Goal: Communication & Community: Participate in discussion

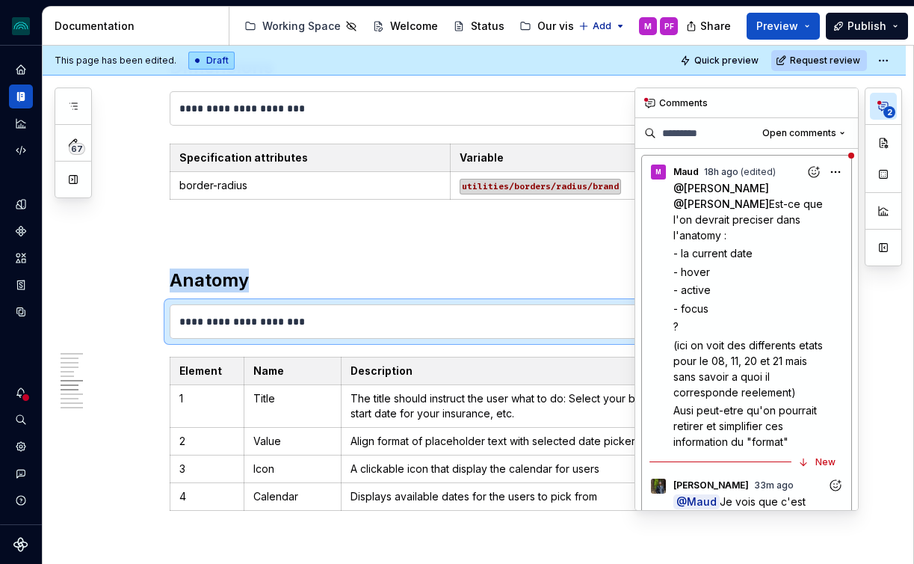
click at [883, 103] on icon "button" at bounding box center [884, 106] width 12 height 12
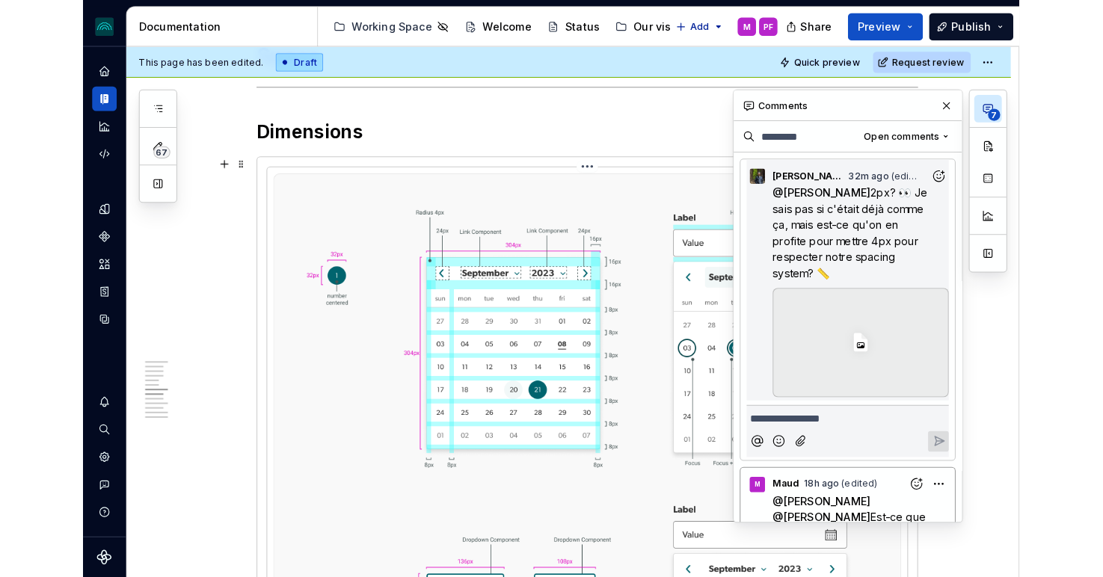
scroll to position [2046, 0]
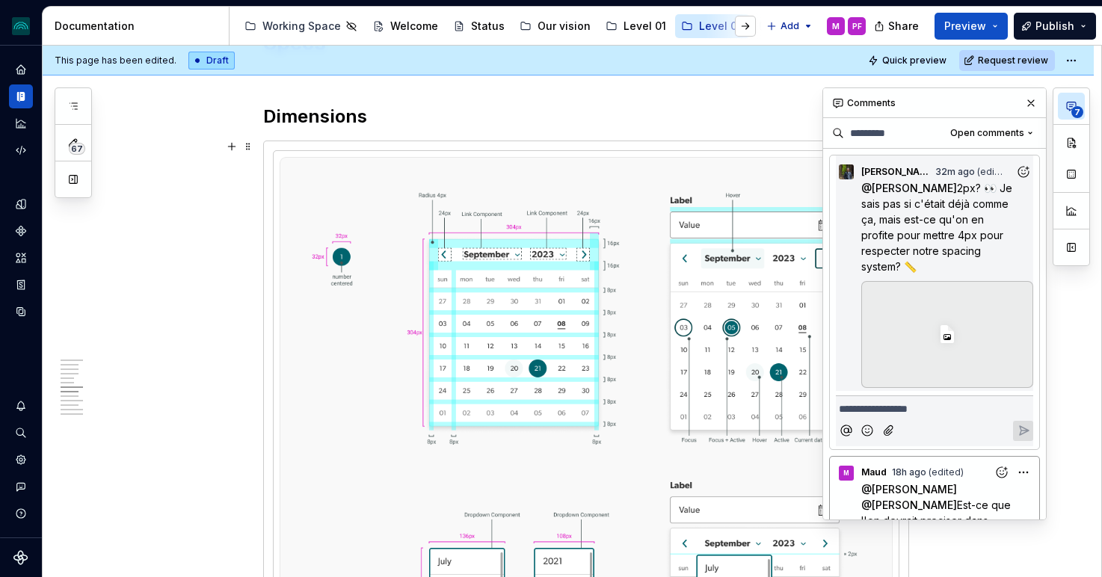
type textarea "*"
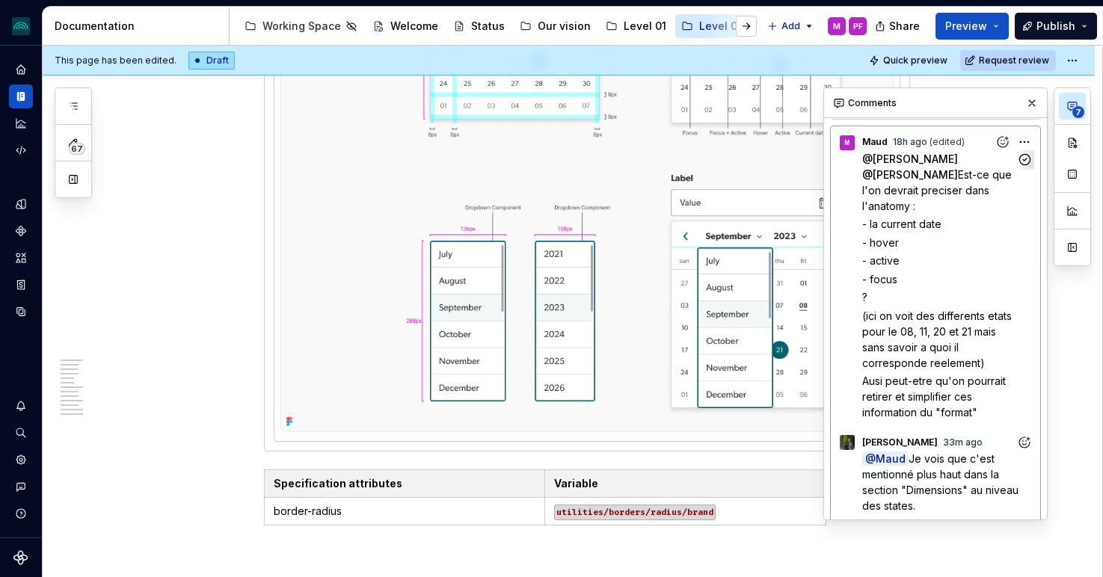
scroll to position [357, 0]
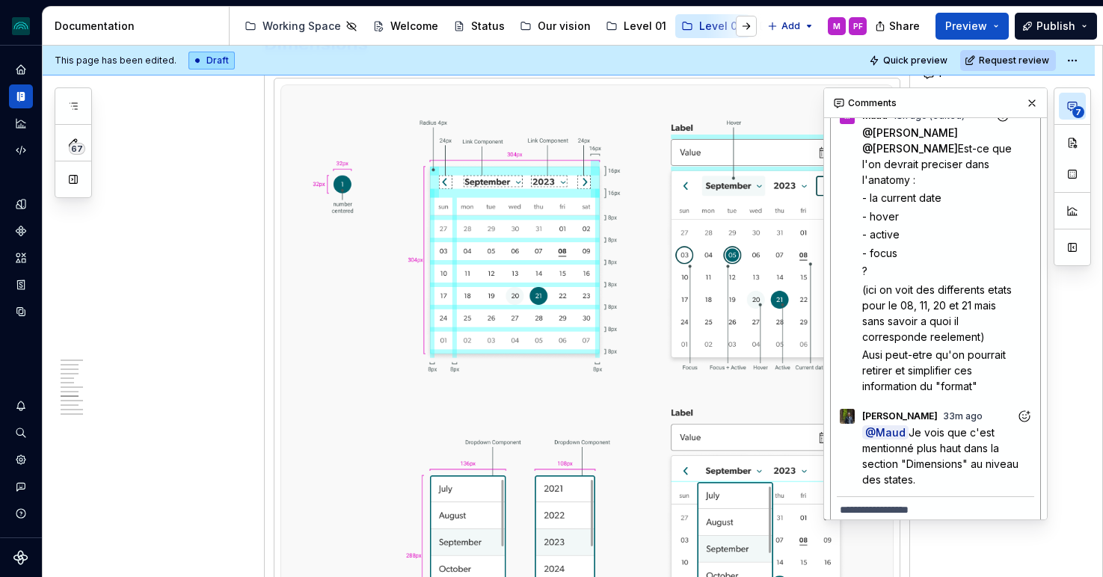
click at [894, 502] on p "**********" at bounding box center [934, 510] width 191 height 16
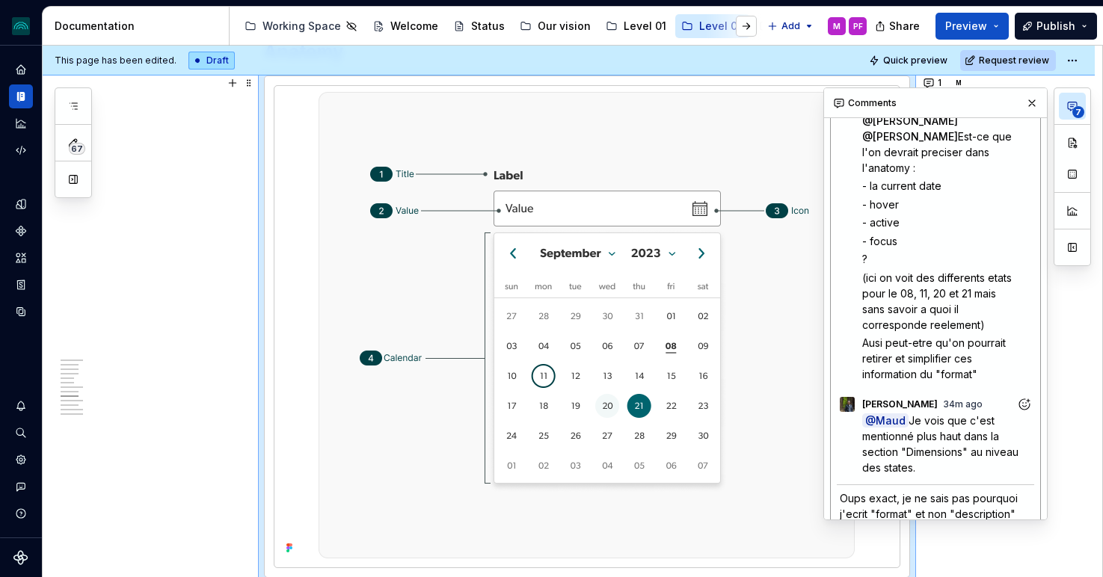
scroll to position [384, 0]
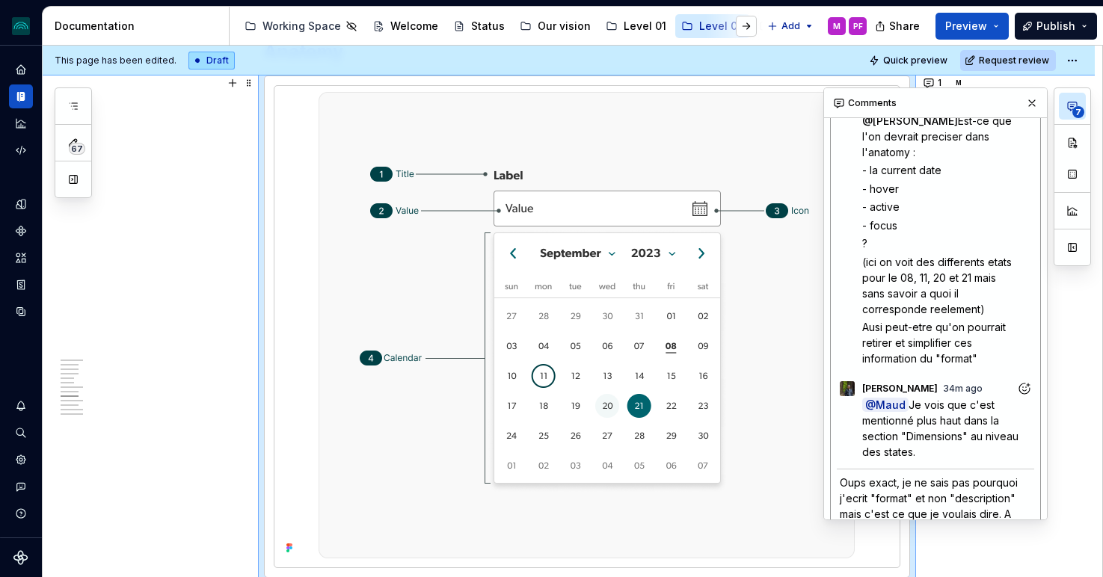
click at [913, 484] on span "Oups exact, je ne sais pas pourquoi j'ecrit "format" et non "description" mais …" at bounding box center [929, 506] width 181 height 60
click at [913, 512] on p "Oups exact, je ne sais pas pourquoi j'ecrit "format" et non "dimensions" mais c…" at bounding box center [934, 506] width 191 height 63
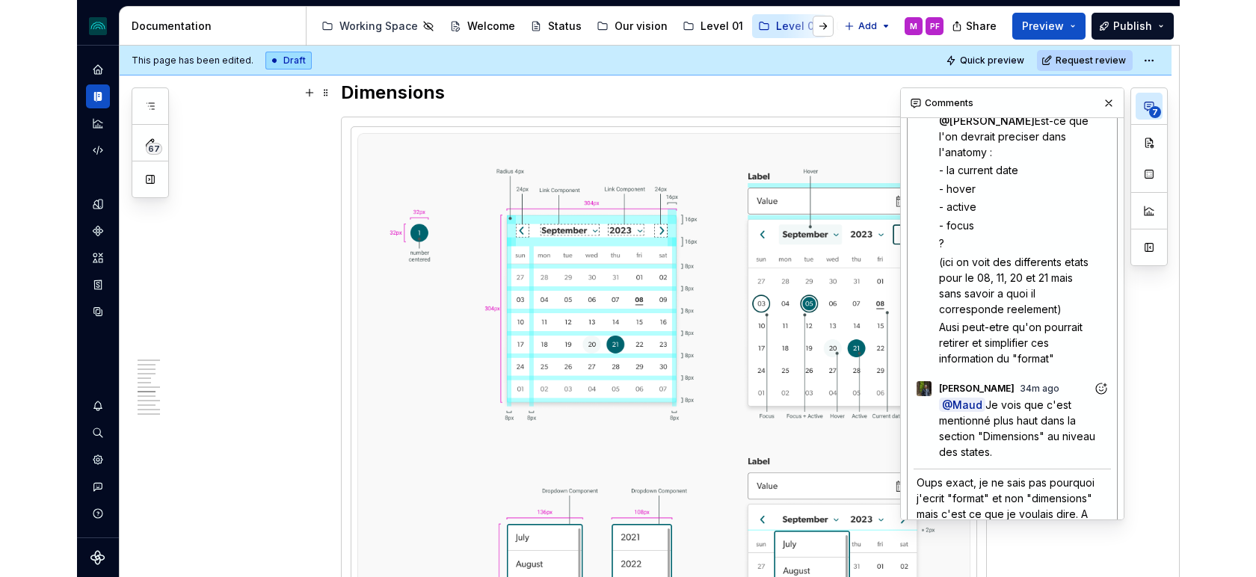
scroll to position [2070, 0]
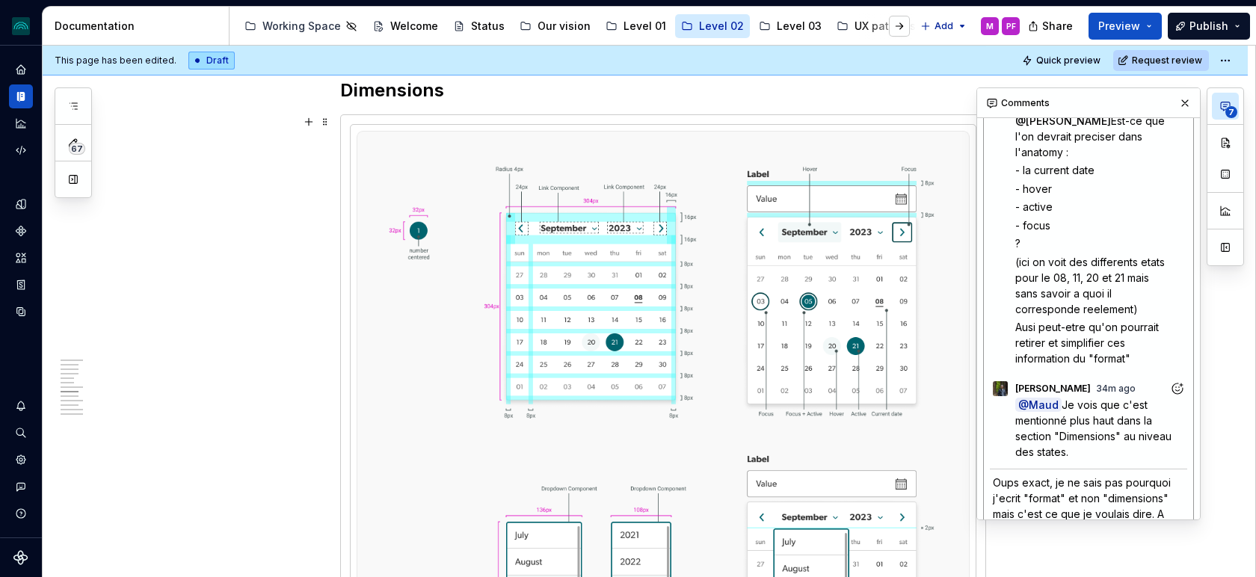
click at [913, 514] on p "Oups exact, je ne sais pas pourquoi j'ecrit "format" et non "dimensions" mais c…" at bounding box center [1088, 506] width 191 height 63
click at [913, 510] on span "Oups exact, je ne sais pas pourquoi j'ecrit "format" et non "dimensions" mais c…" at bounding box center [1083, 506] width 181 height 60
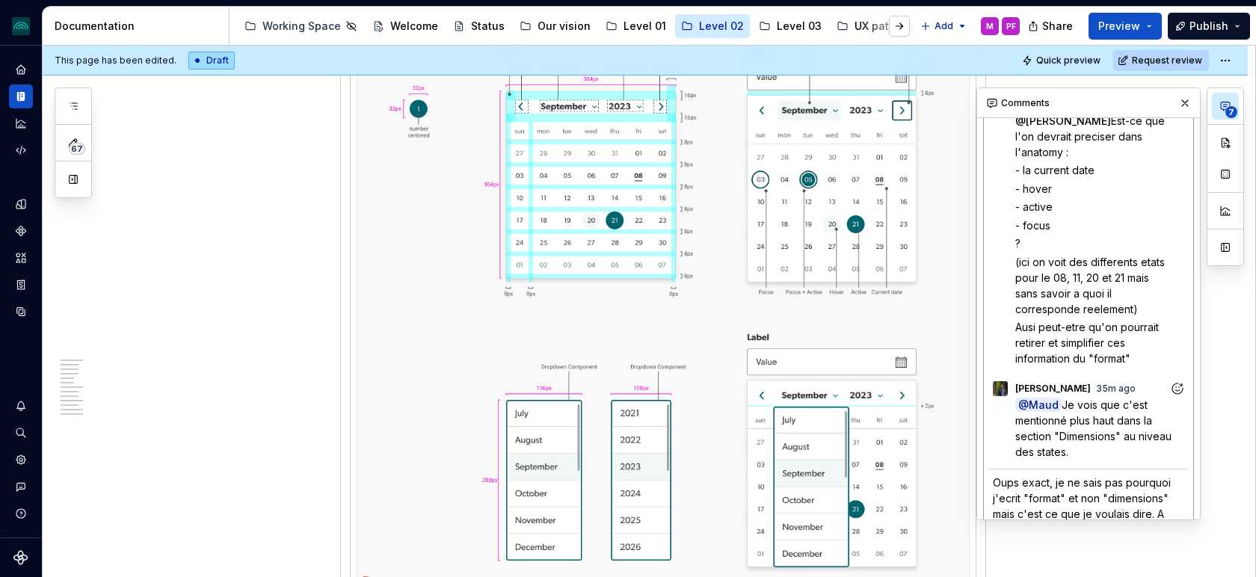
scroll to position [2160, 0]
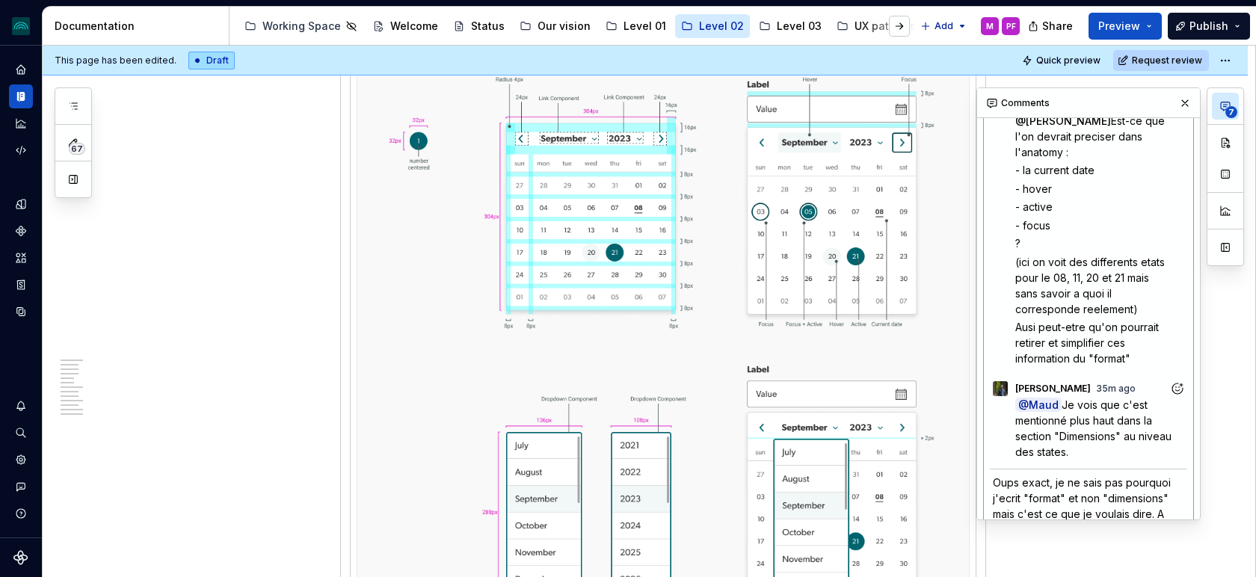
click at [913, 511] on p "Oups exact, je ne sais pas pourquoi j'ecrit "format" et non "dimensions" mais c…" at bounding box center [1088, 506] width 191 height 63
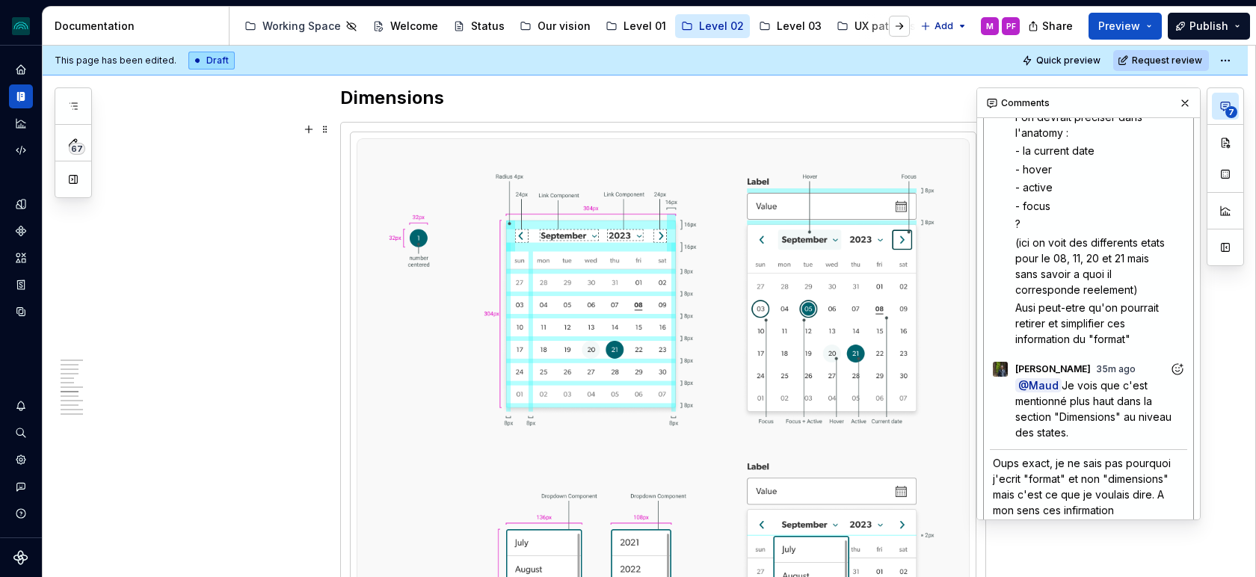
scroll to position [404, 0]
drag, startPoint x: 1124, startPoint y: 489, endPoint x: 1104, endPoint y: 557, distance: 71.0
click at [913, 497] on p "Oups exact, je ne sais pas pourquoi j'ecrit "format" et non "dimensions" mais c…" at bounding box center [1088, 485] width 191 height 63
click at [913, 507] on span "Oups exact, je ne sais pas pourquoi j'ecrit "format" et non "dimensions" mais c…" at bounding box center [1087, 493] width 188 height 75
click at [913, 509] on p "Oups exact, je ne sais pas pourquoi j'ecrit "format" et non "dimensions" mais c…" at bounding box center [1088, 493] width 191 height 78
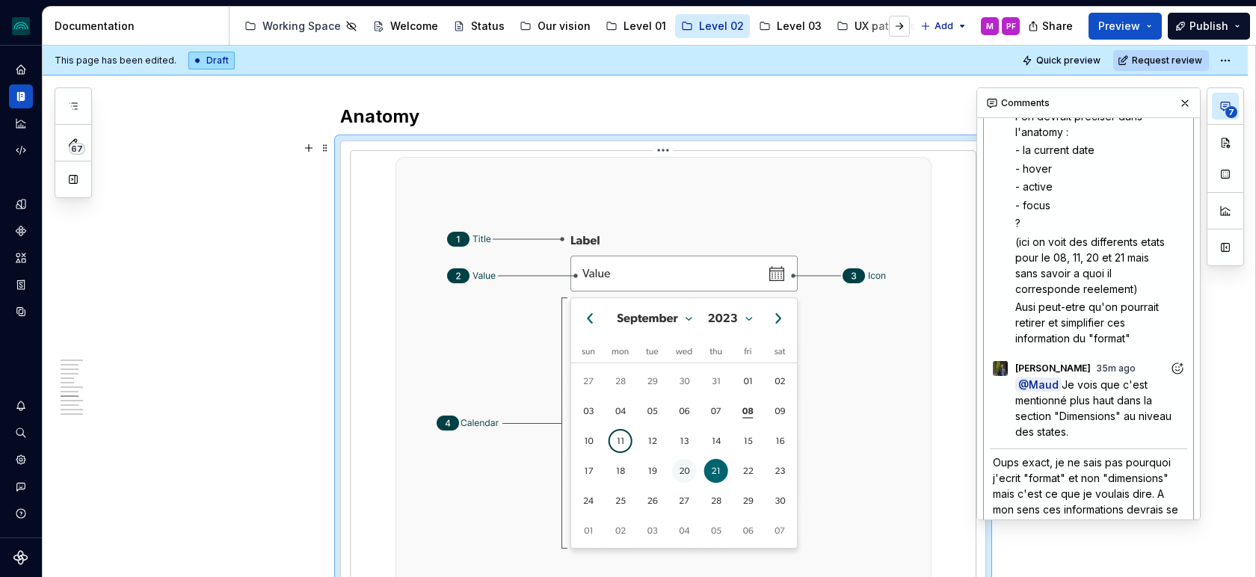
scroll to position [2926, 0]
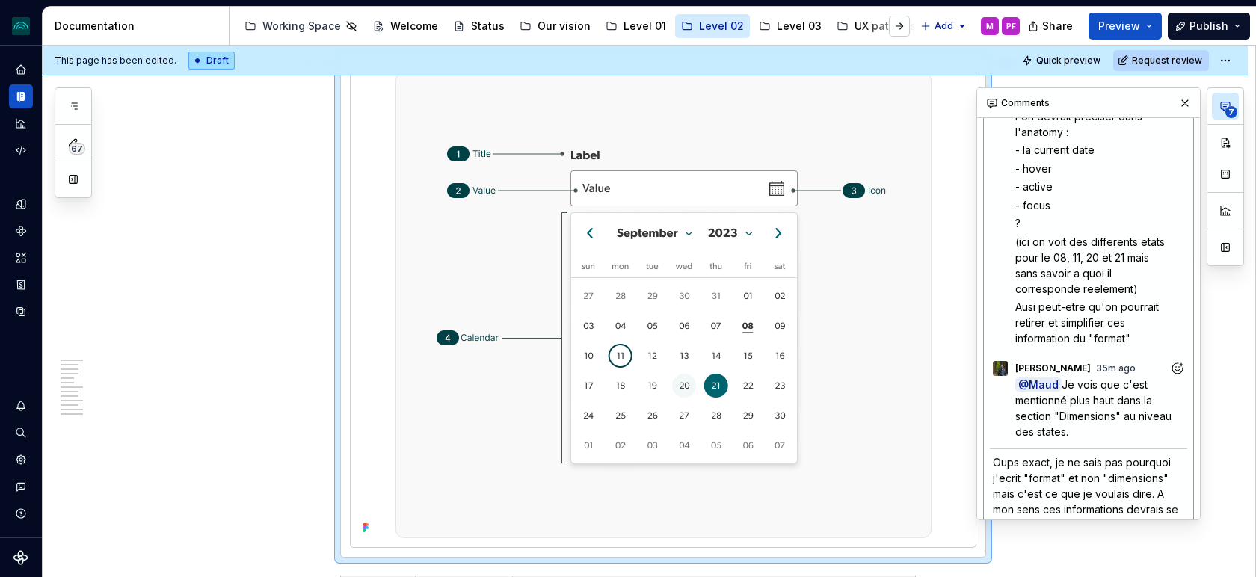
drag, startPoint x: 1121, startPoint y: 507, endPoint x: 1129, endPoint y: 520, distance: 15.4
click at [913, 507] on span "Oups exact, je ne sais pas pourquoi j'ecrit "format" et non "dimensions" mais c…" at bounding box center [1087, 493] width 188 height 75
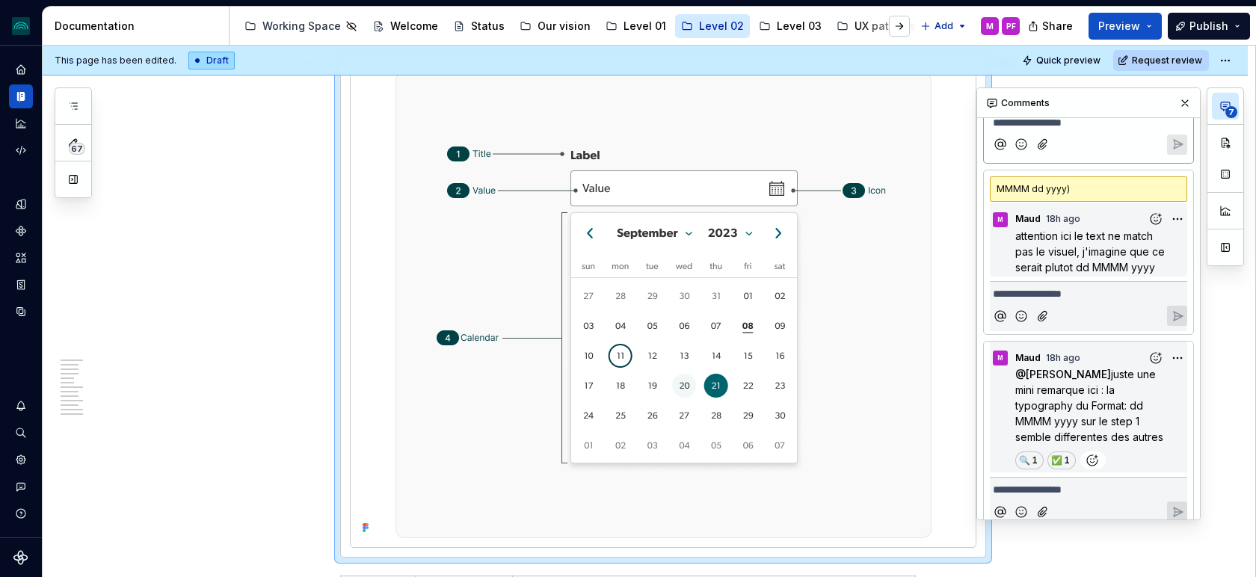
scroll to position [2928, 0]
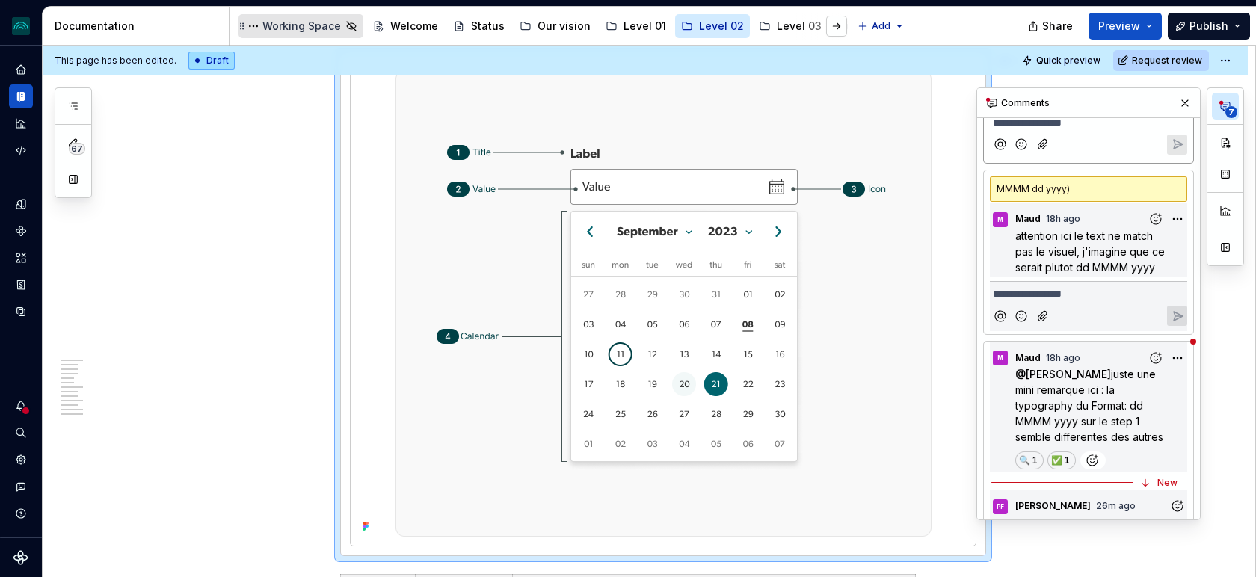
type textarea "*"
